Goal: Information Seeking & Learning: Learn about a topic

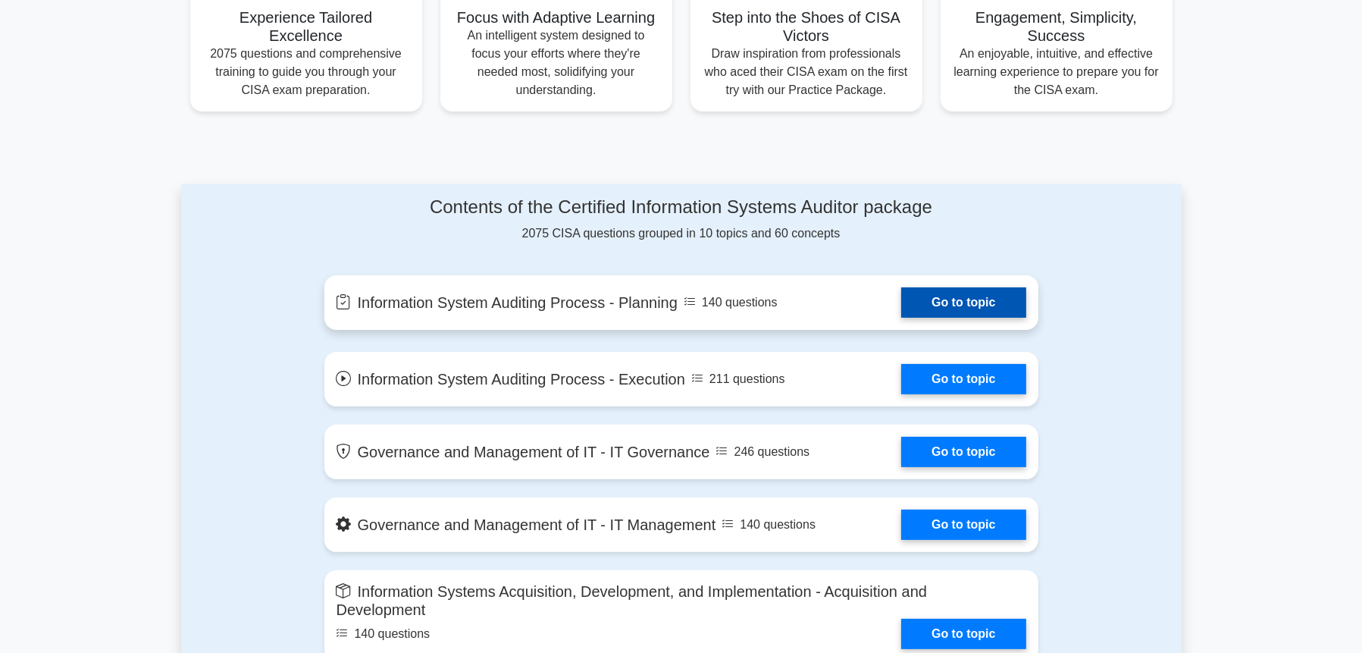
scroll to position [758, 0]
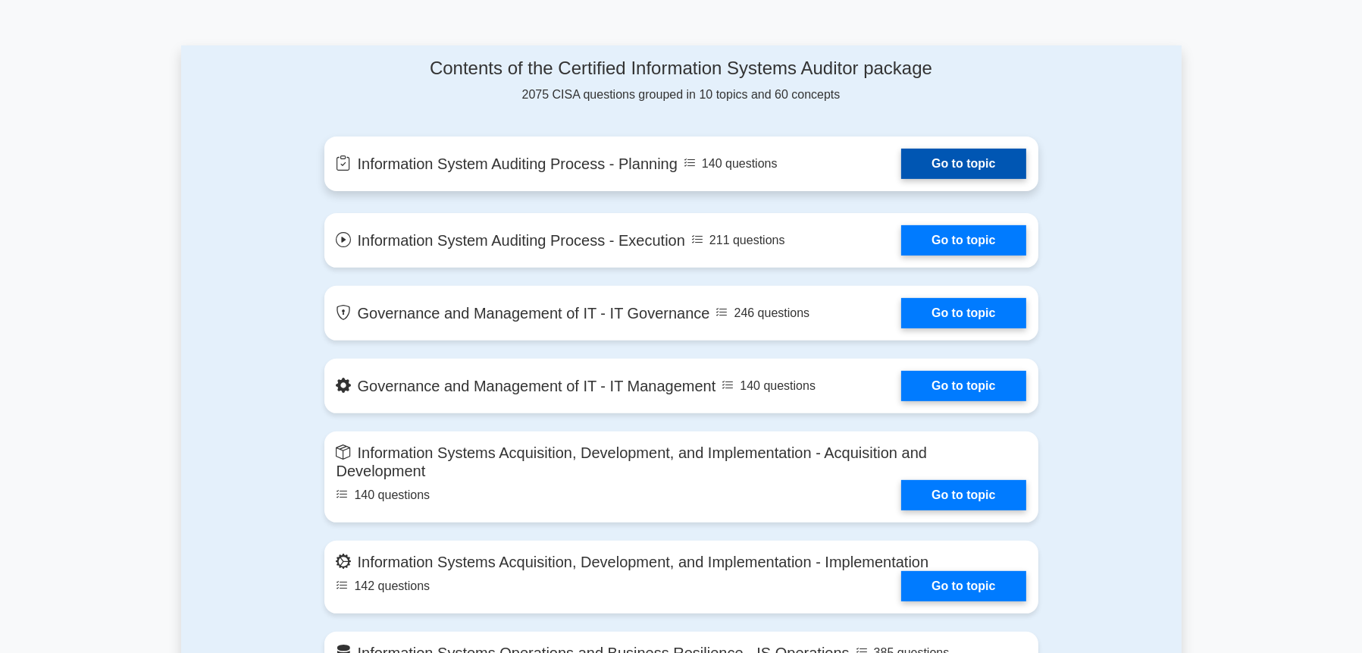
click at [934, 161] on link "Go to topic" at bounding box center [963, 164] width 124 height 30
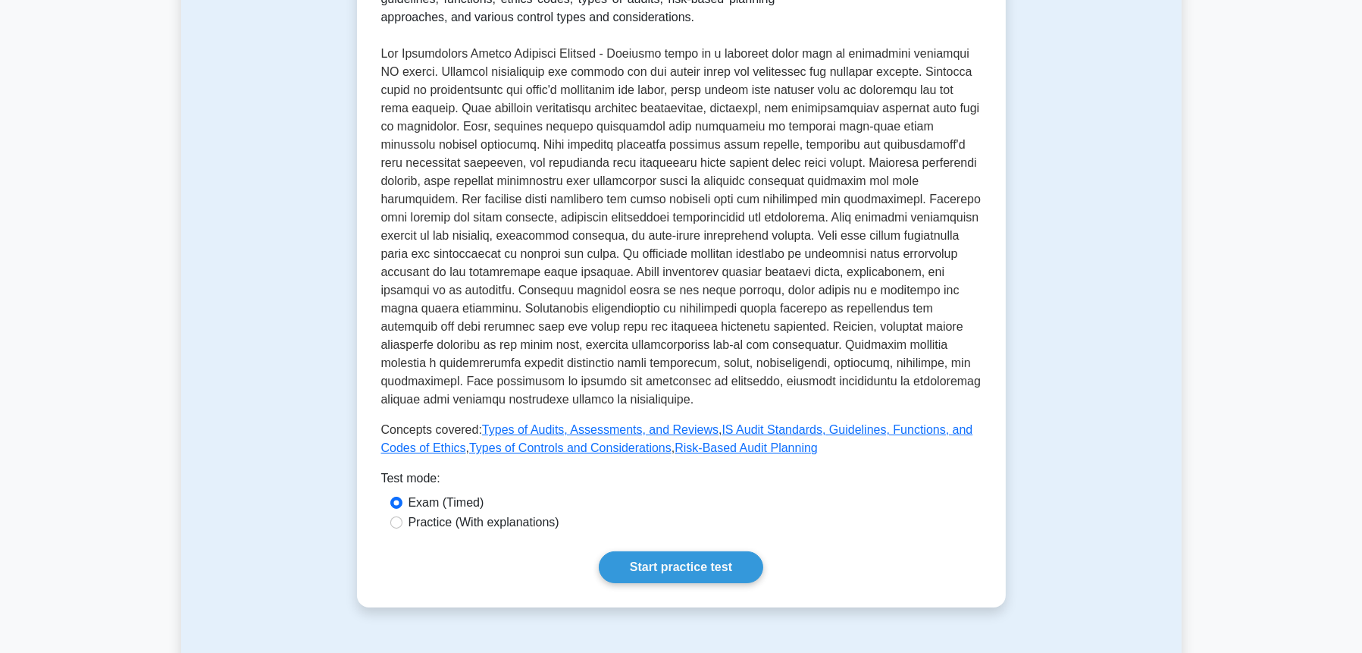
scroll to position [505, 0]
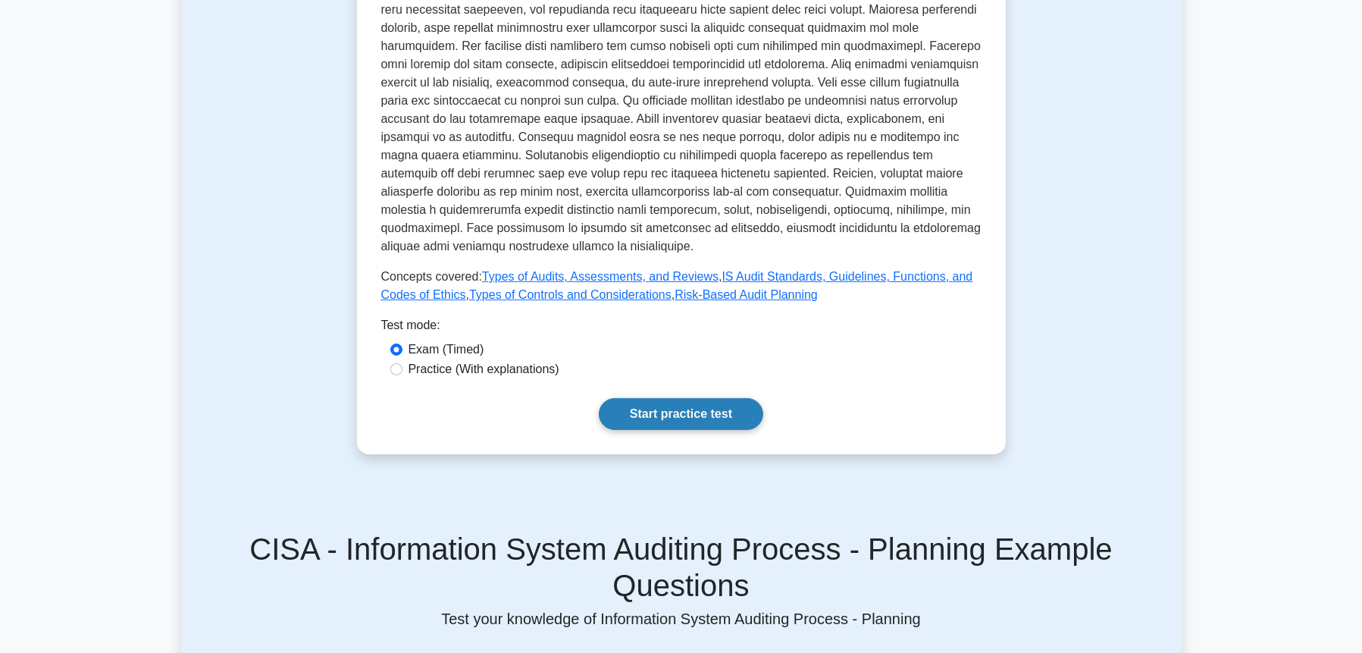
click at [682, 408] on link "Start practice test" at bounding box center [681, 414] width 164 height 32
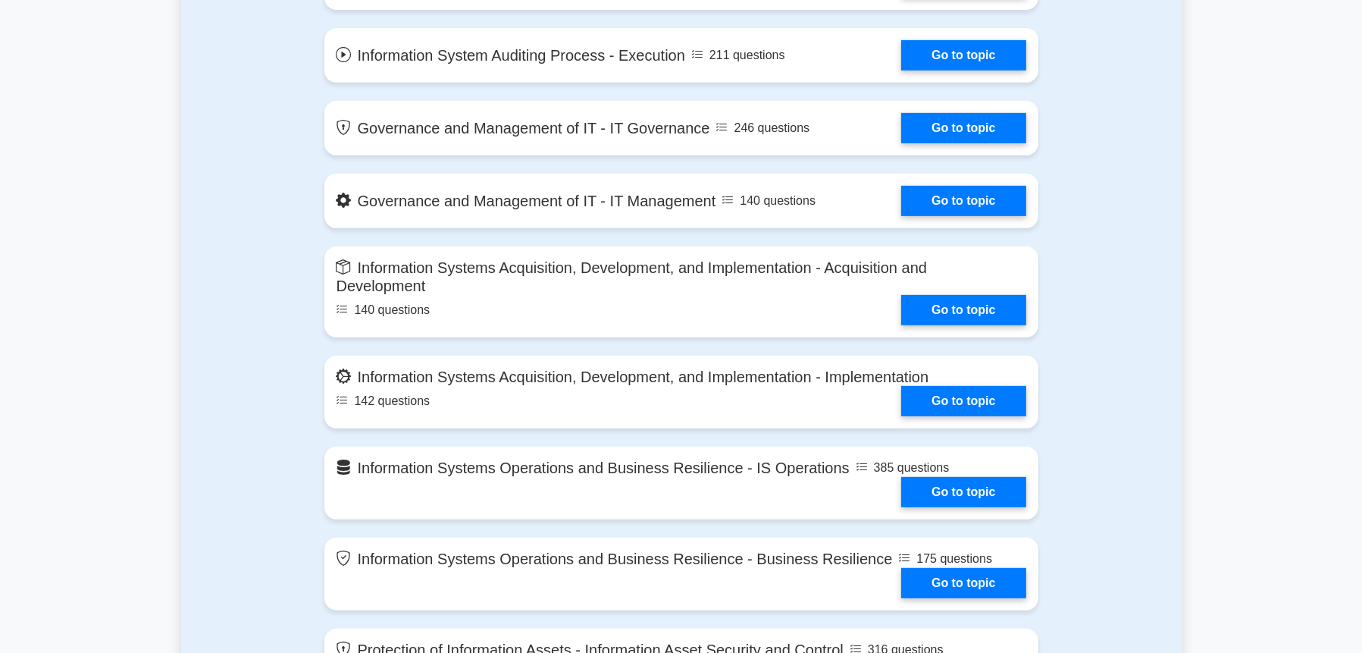
scroll to position [745, 0]
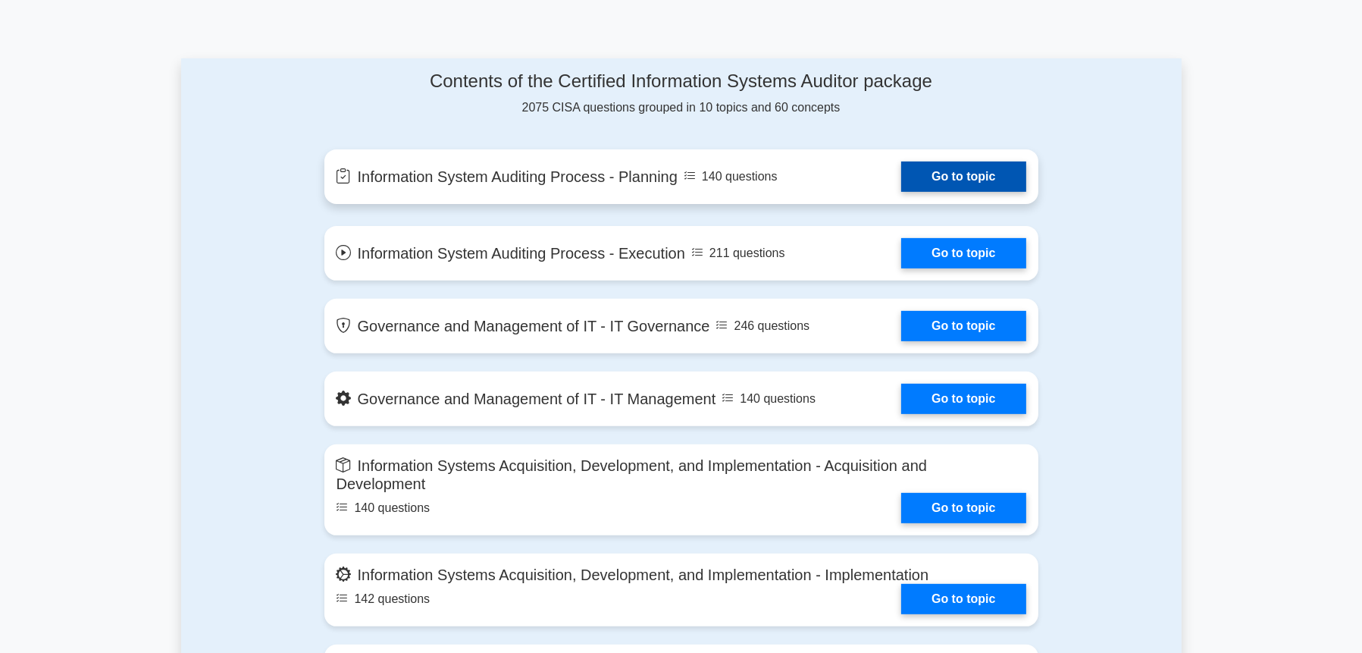
click at [999, 191] on link "Go to topic" at bounding box center [963, 176] width 124 height 30
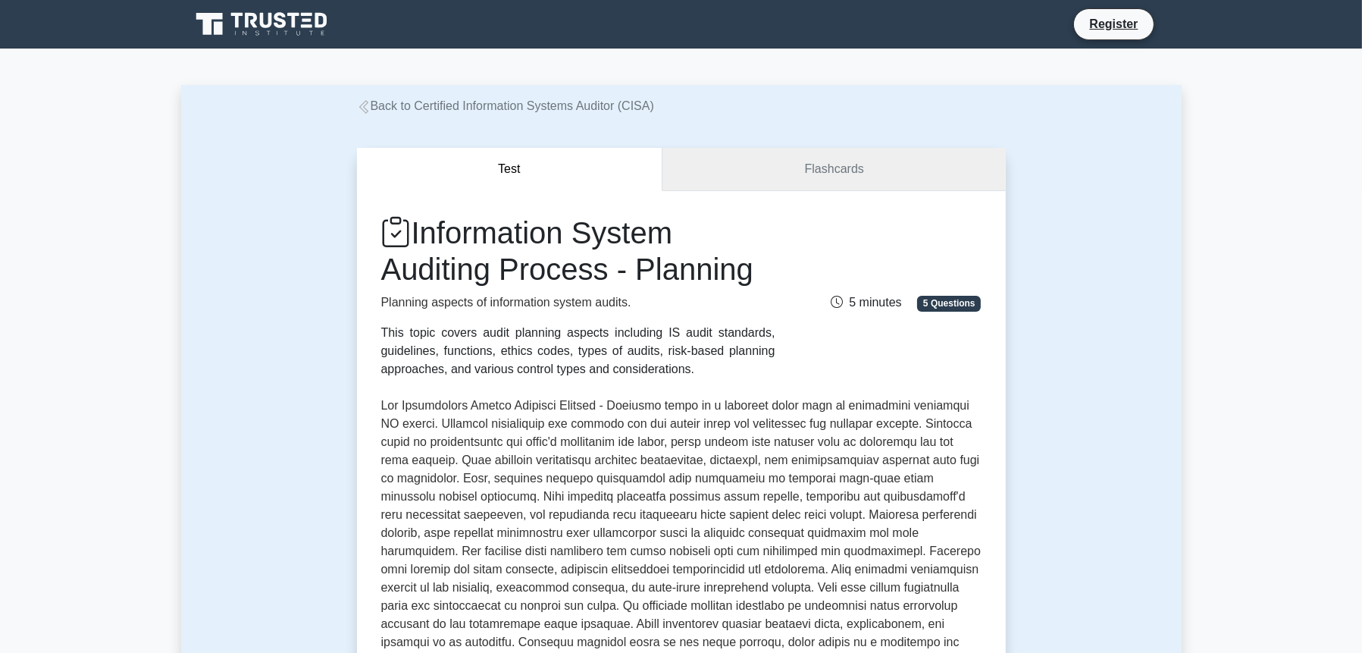
click at [901, 174] on link "Flashcards" at bounding box center [833, 169] width 343 height 43
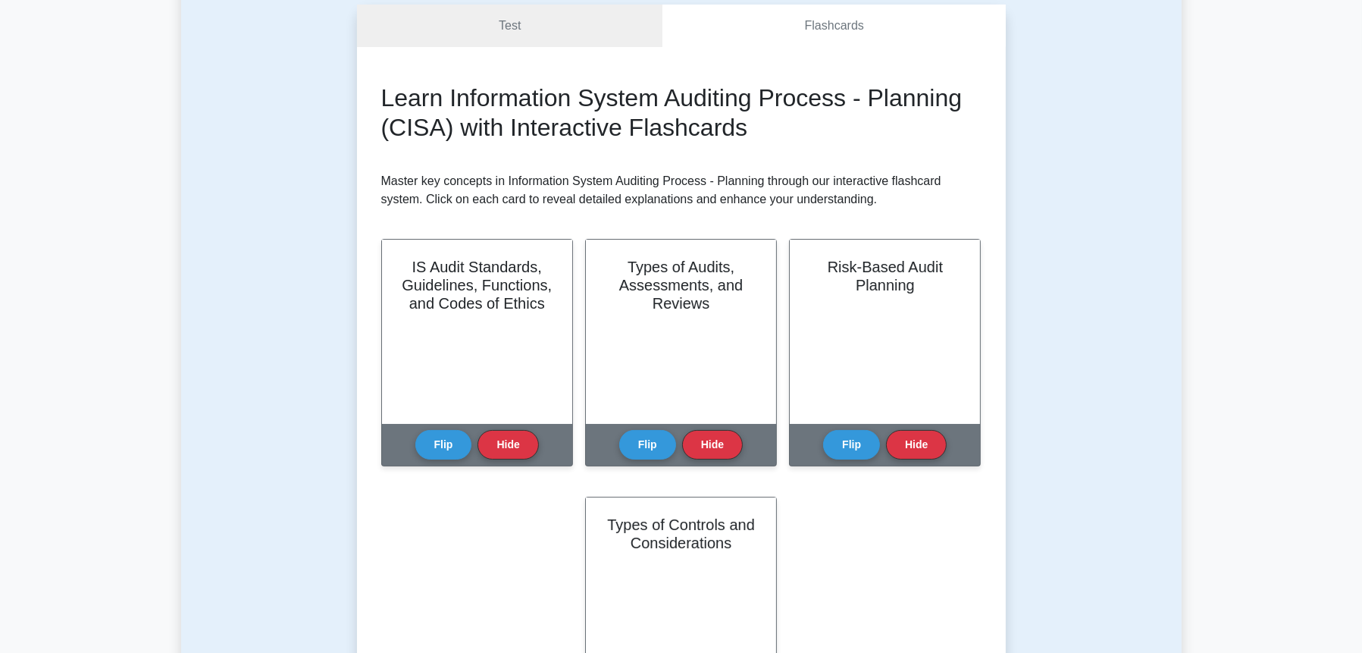
scroll to position [252, 0]
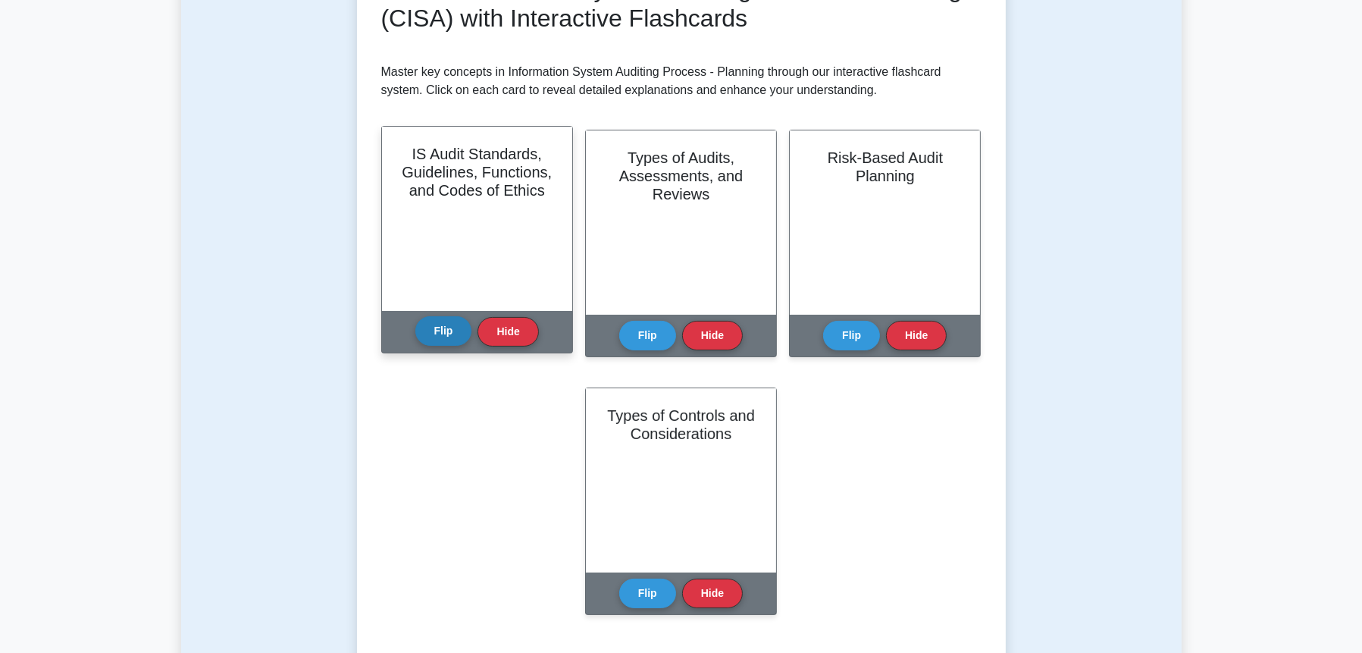
click at [446, 333] on button "Flip" at bounding box center [443, 331] width 57 height 30
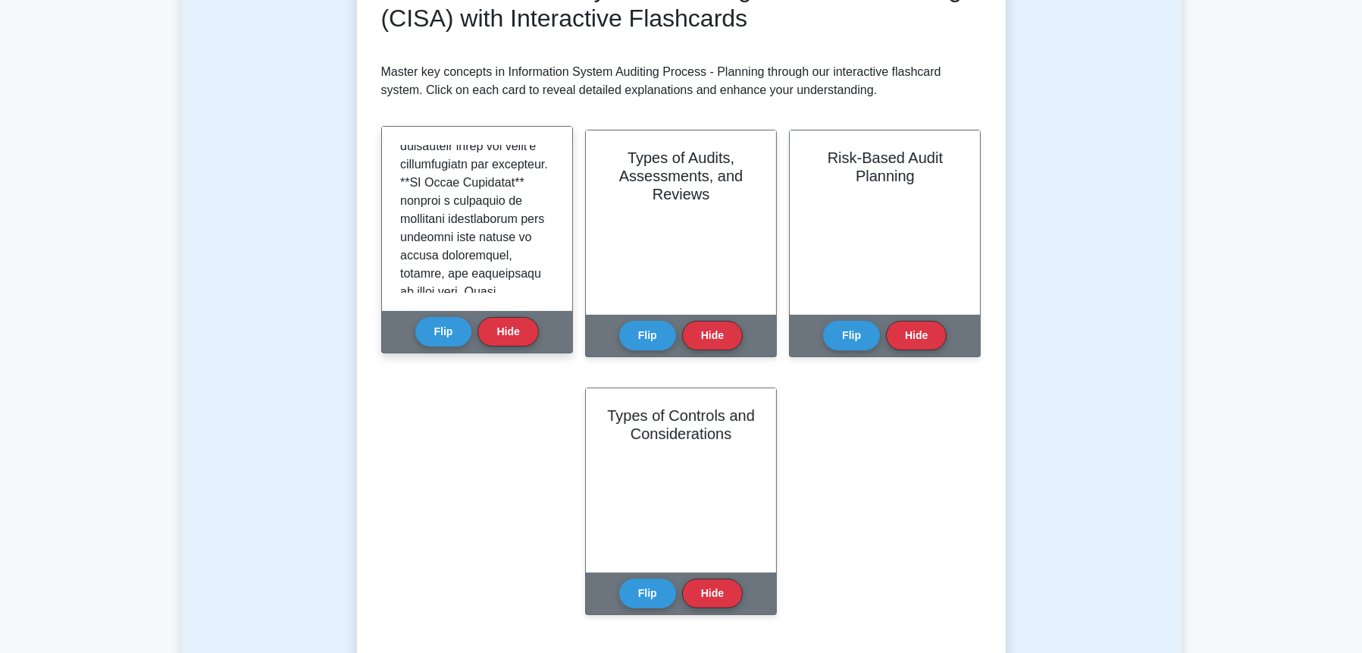
scroll to position [0, 0]
